Goal: Information Seeking & Learning: Learn about a topic

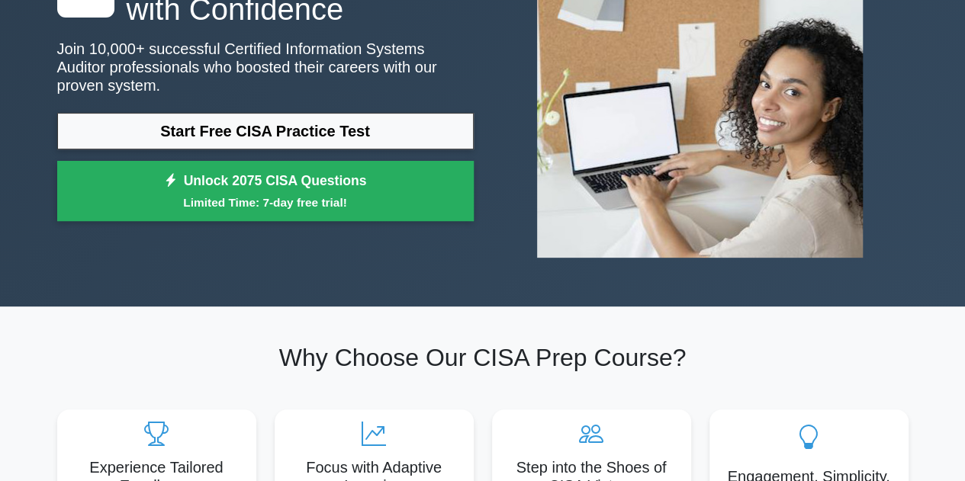
scroll to position [229, 0]
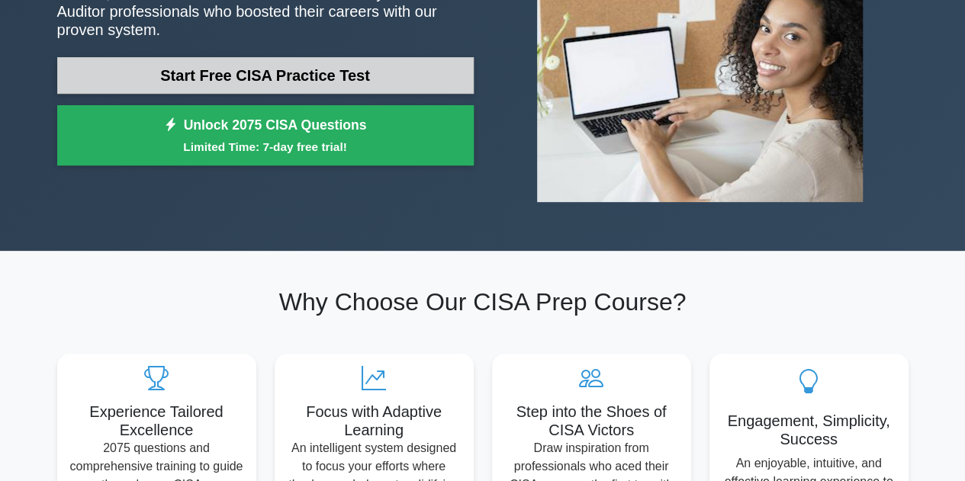
click at [277, 69] on link "Start Free CISA Practice Test" at bounding box center [265, 75] width 417 height 37
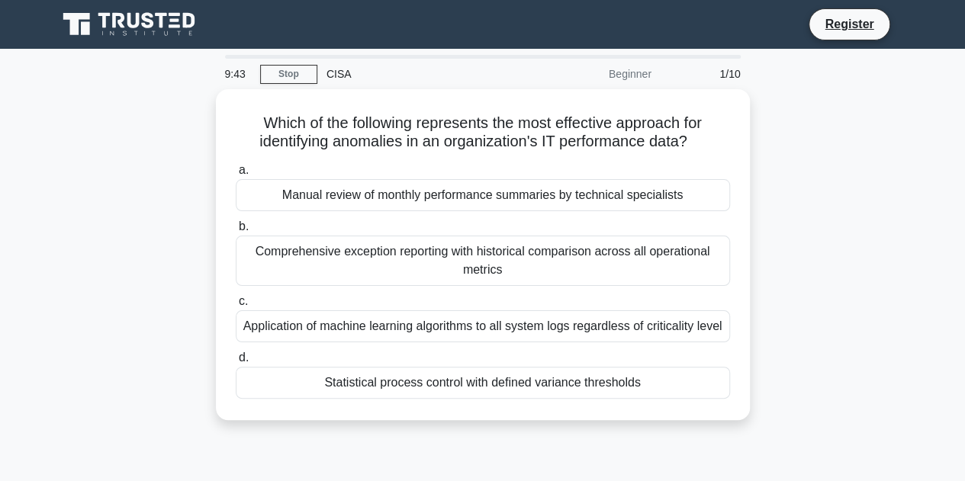
drag, startPoint x: 711, startPoint y: 344, endPoint x: 812, endPoint y: 329, distance: 101.8
click at [788, 335] on div "Which of the following represents the most effective approach for identifying a…" at bounding box center [483, 263] width 870 height 349
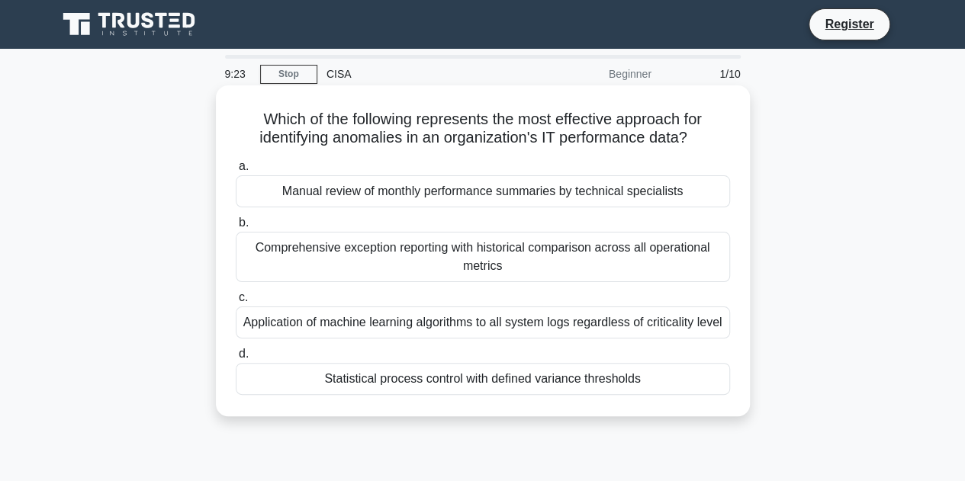
click at [617, 323] on div "Application of machine learning algorithms to all system logs regardless of cri…" at bounding box center [483, 323] width 494 height 32
click at [236, 303] on input "c. Application of machine learning algorithms to all system logs regardless of …" at bounding box center [236, 298] width 0 height 10
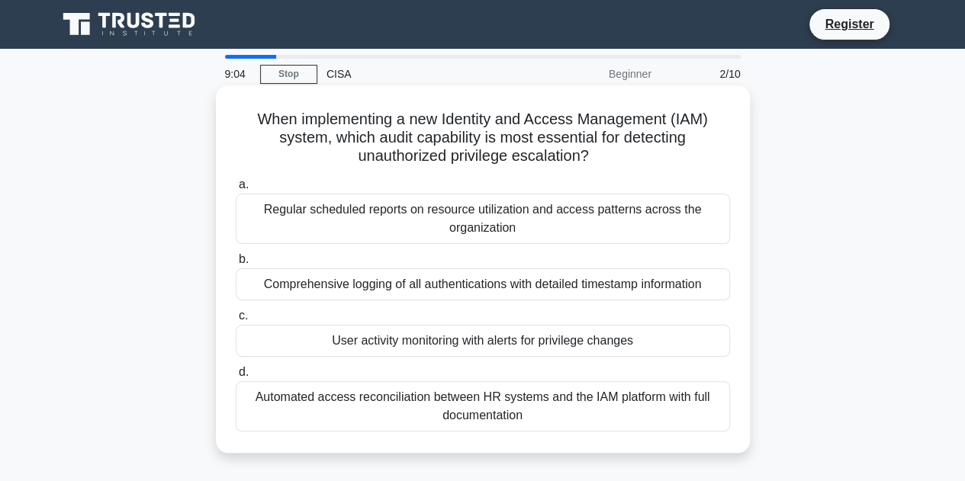
click at [642, 343] on div "User activity monitoring with alerts for privilege changes" at bounding box center [483, 341] width 494 height 32
click at [236, 321] on input "c. User activity monitoring with alerts for privilege changes" at bounding box center [236, 316] width 0 height 10
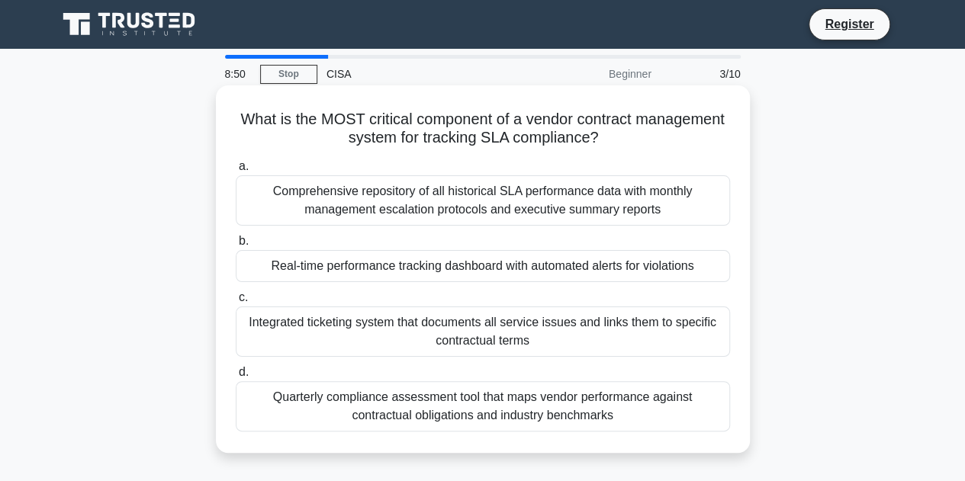
click at [661, 210] on div "Comprehensive repository of all historical SLA performance data with monthly ma…" at bounding box center [483, 200] width 494 height 50
click at [236, 172] on input "a. Comprehensive repository of all historical SLA performance data with monthly…" at bounding box center [236, 167] width 0 height 10
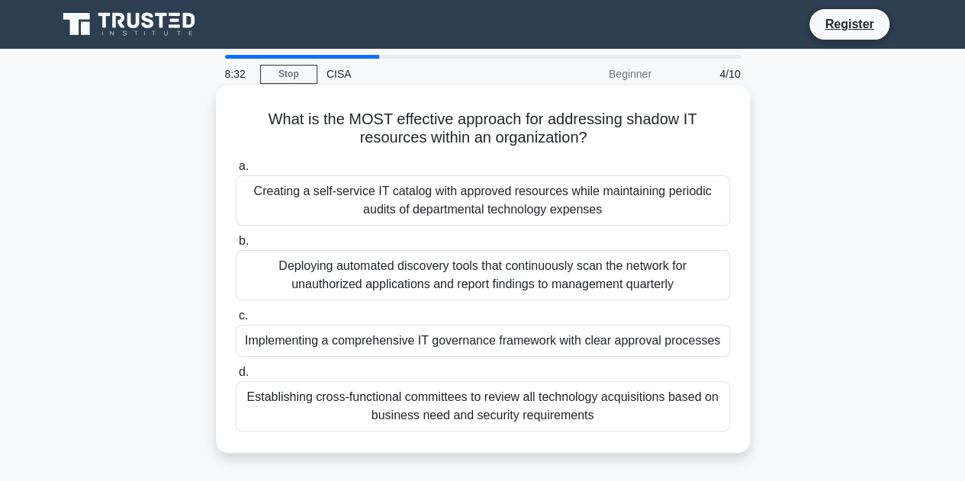
click at [677, 346] on div "Implementing a comprehensive IT governance framework with clear approval proces…" at bounding box center [483, 341] width 494 height 32
click at [236, 321] on input "c. Implementing a comprehensive IT governance framework with clear approval pro…" at bounding box center [236, 316] width 0 height 10
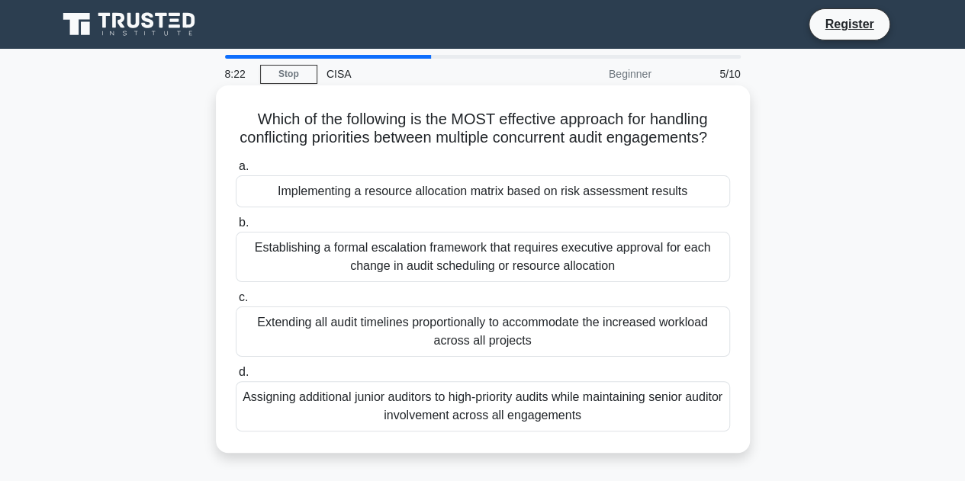
click at [612, 351] on div "Extending all audit timelines proportionally to accommodate the increased workl…" at bounding box center [483, 332] width 494 height 50
click at [236, 303] on input "c. Extending all audit timelines proportionally to accommodate the increased wo…" at bounding box center [236, 298] width 0 height 10
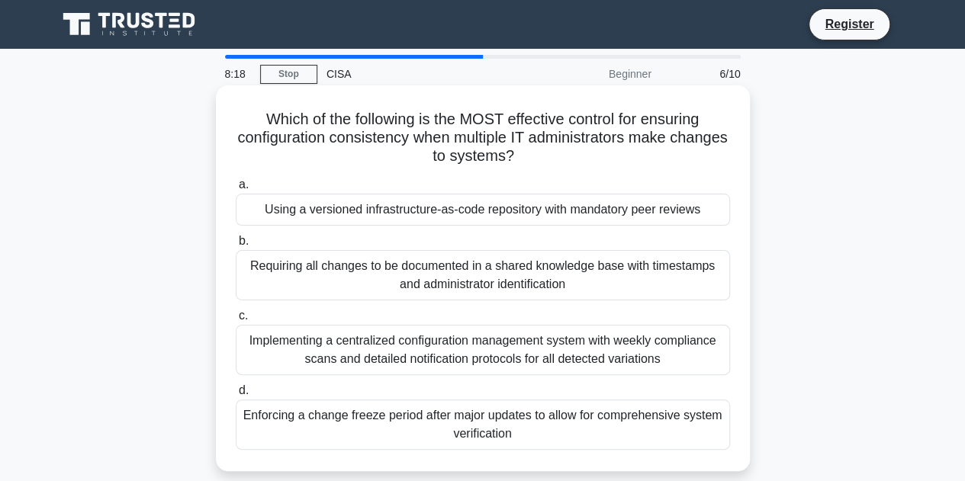
click at [632, 279] on div "Requiring all changes to be documented in a shared knowledge base with timestam…" at bounding box center [483, 275] width 494 height 50
click at [236, 246] on input "b. Requiring all changes to be documented in a shared knowledge base with times…" at bounding box center [236, 241] width 0 height 10
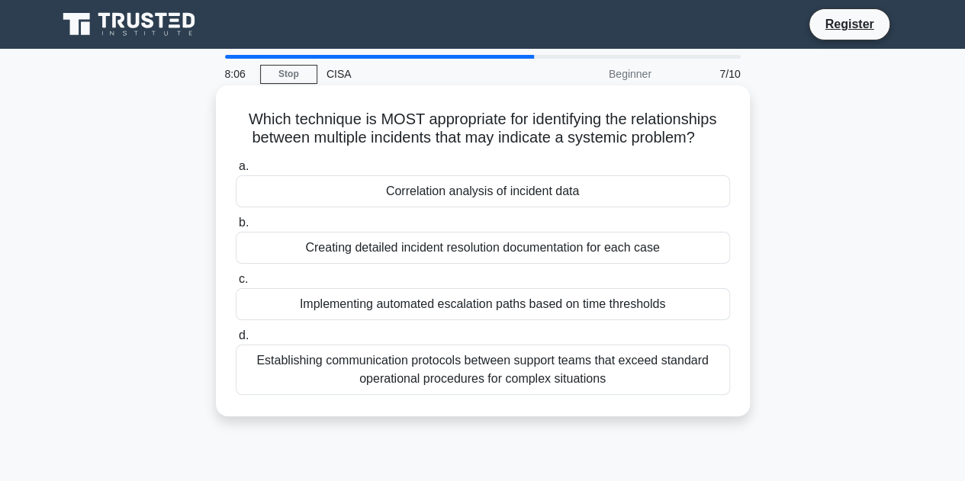
click at [621, 252] on div "Creating detailed incident resolution documentation for each case" at bounding box center [483, 248] width 494 height 32
click at [236, 228] on input "b. Creating detailed incident resolution documentation for each case" at bounding box center [236, 223] width 0 height 10
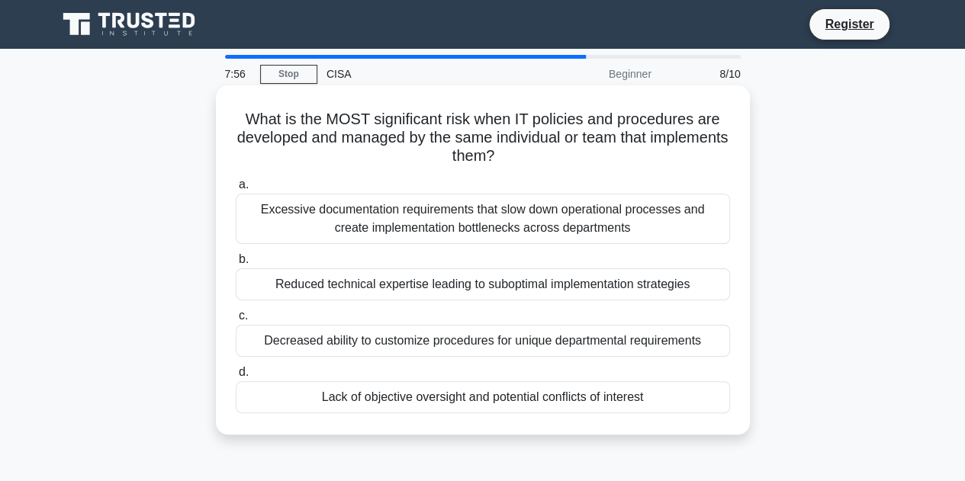
click at [649, 409] on div "Lack of objective oversight and potential conflicts of interest" at bounding box center [483, 397] width 494 height 32
click at [236, 378] on input "d. Lack of objective oversight and potential conflicts of interest" at bounding box center [236, 373] width 0 height 10
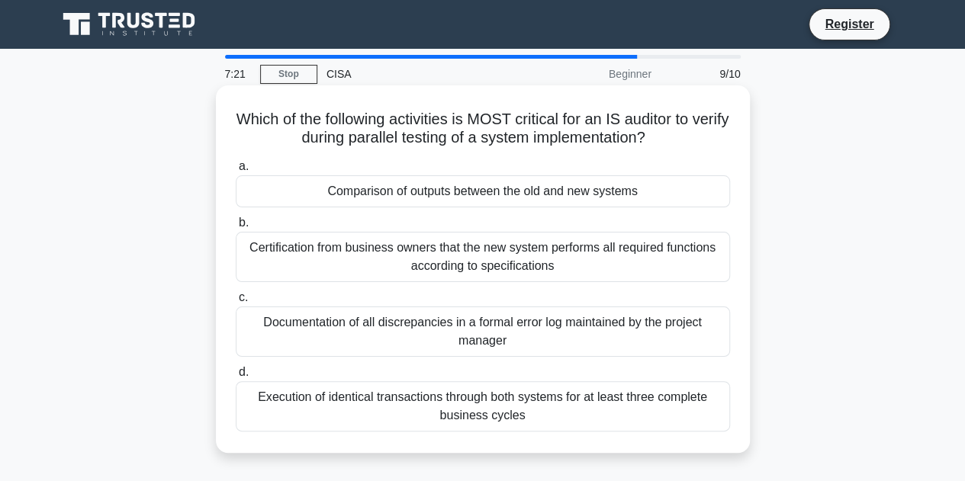
click at [642, 407] on div "Execution of identical transactions through both systems for at least three com…" at bounding box center [483, 406] width 494 height 50
click at [236, 378] on input "d. Execution of identical transactions through both systems for at least three …" at bounding box center [236, 373] width 0 height 10
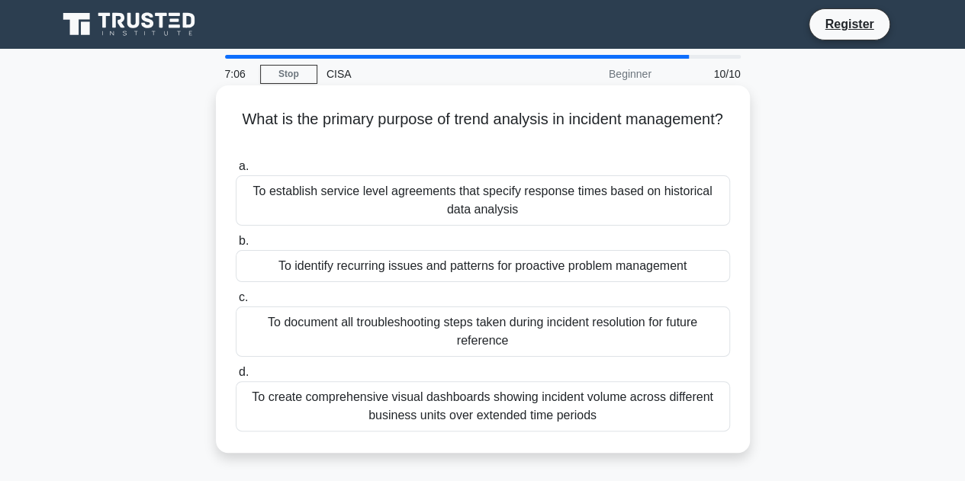
click at [608, 404] on div "To create comprehensive visual dashboards showing incident volume across differ…" at bounding box center [483, 406] width 494 height 50
click at [236, 378] on input "d. To create comprehensive visual dashboards showing incident volume across dif…" at bounding box center [236, 373] width 0 height 10
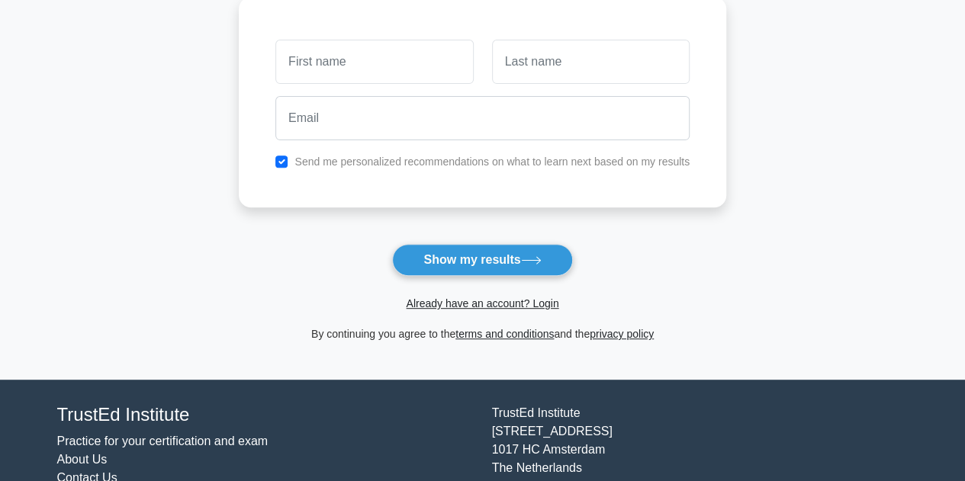
scroll to position [283, 0]
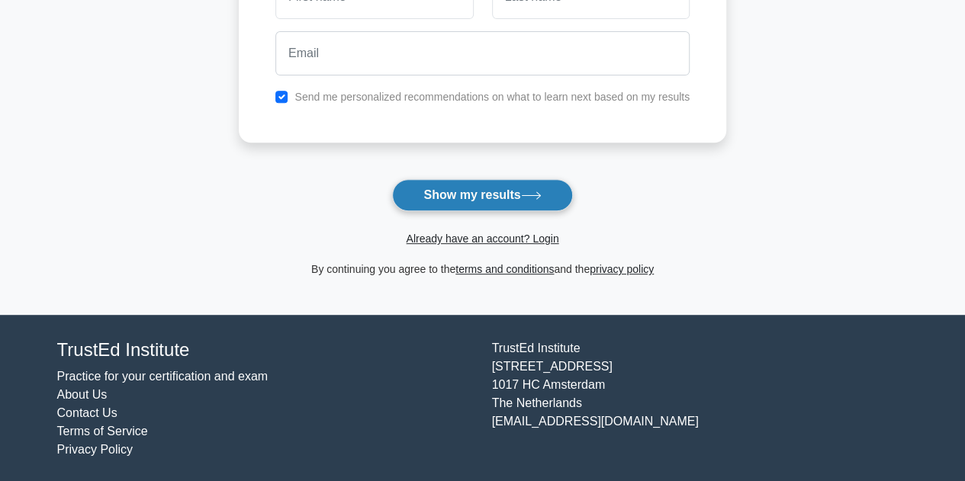
click at [534, 198] on icon at bounding box center [531, 195] width 21 height 8
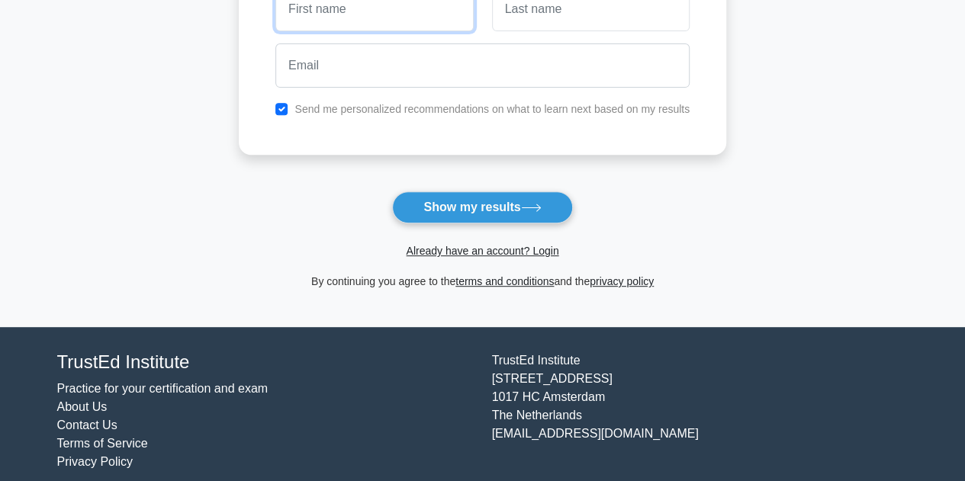
scroll to position [118, 0]
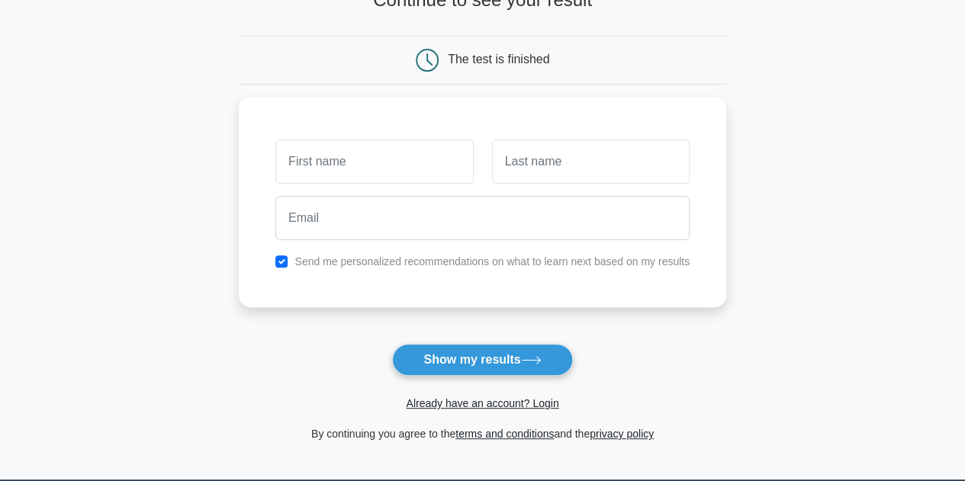
click at [883, 239] on main "Wait, there is more! Continue to see your result The test is finished and the" at bounding box center [482, 205] width 965 height 549
